Goal: Navigation & Orientation: Find specific page/section

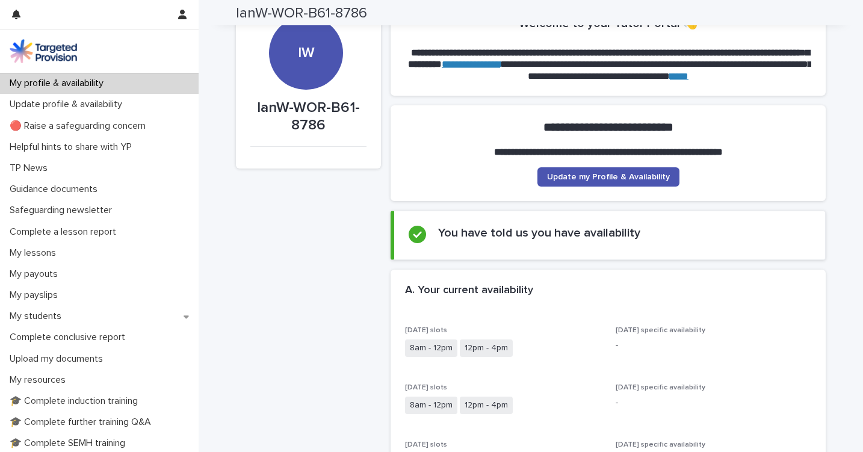
scroll to position [42, 0]
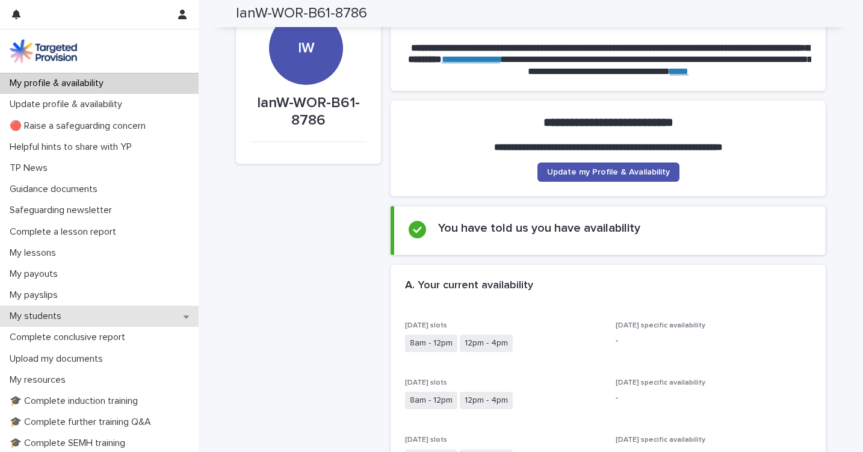
click at [46, 313] on p "My students" at bounding box center [38, 316] width 66 height 11
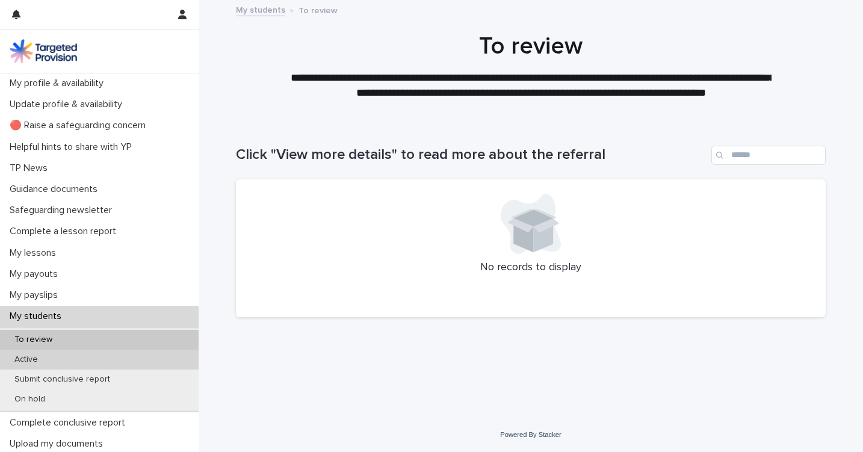
click at [38, 356] on p "Active" at bounding box center [26, 360] width 43 height 10
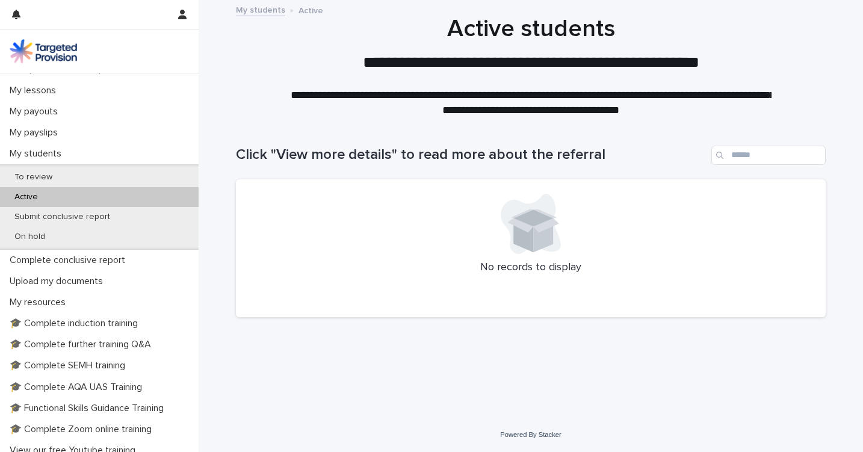
scroll to position [166, 0]
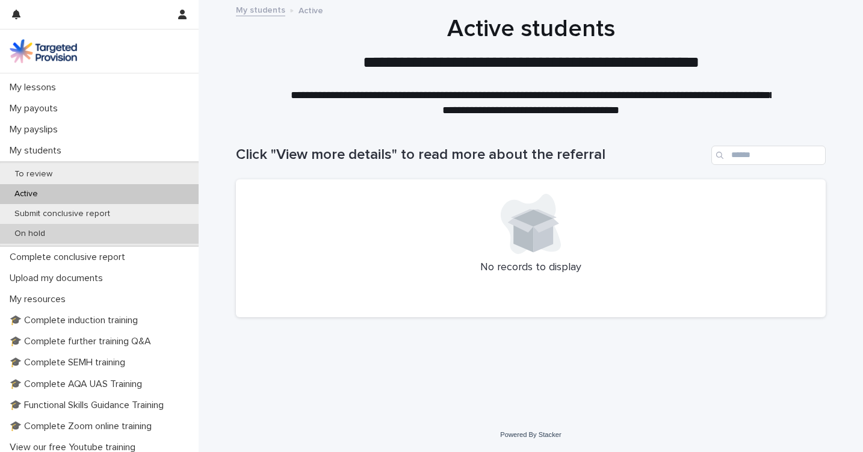
click at [42, 230] on p "On hold" at bounding box center [30, 234] width 50 height 10
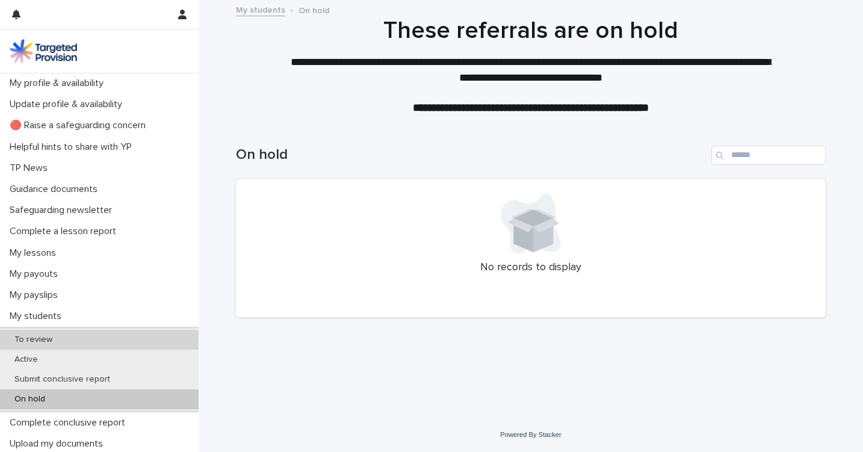
click at [38, 333] on div "To review" at bounding box center [99, 340] width 199 height 20
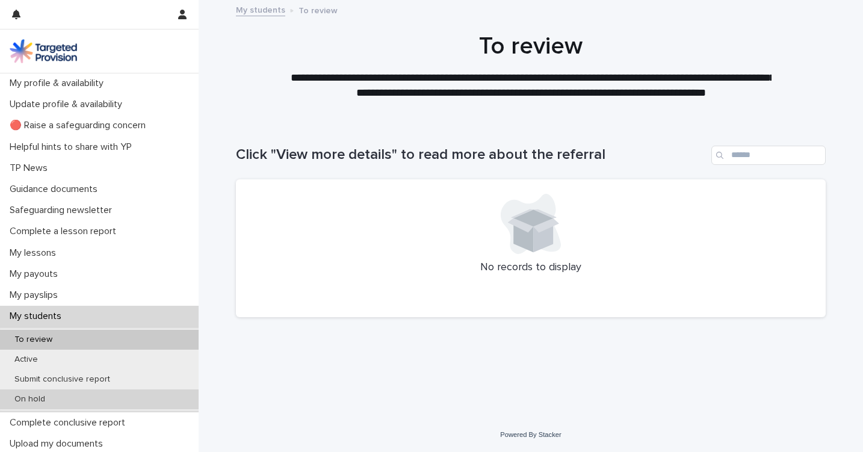
click at [28, 394] on p "On hold" at bounding box center [30, 399] width 50 height 10
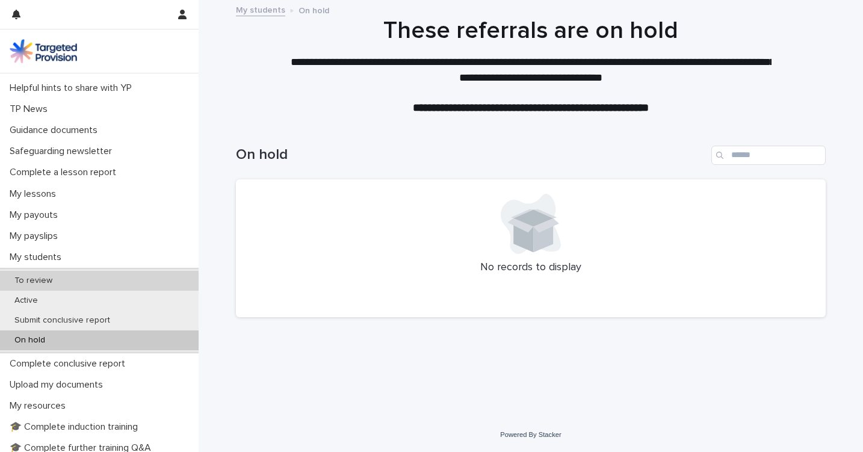
scroll to position [75, 0]
